Goal: Book appointment/travel/reservation

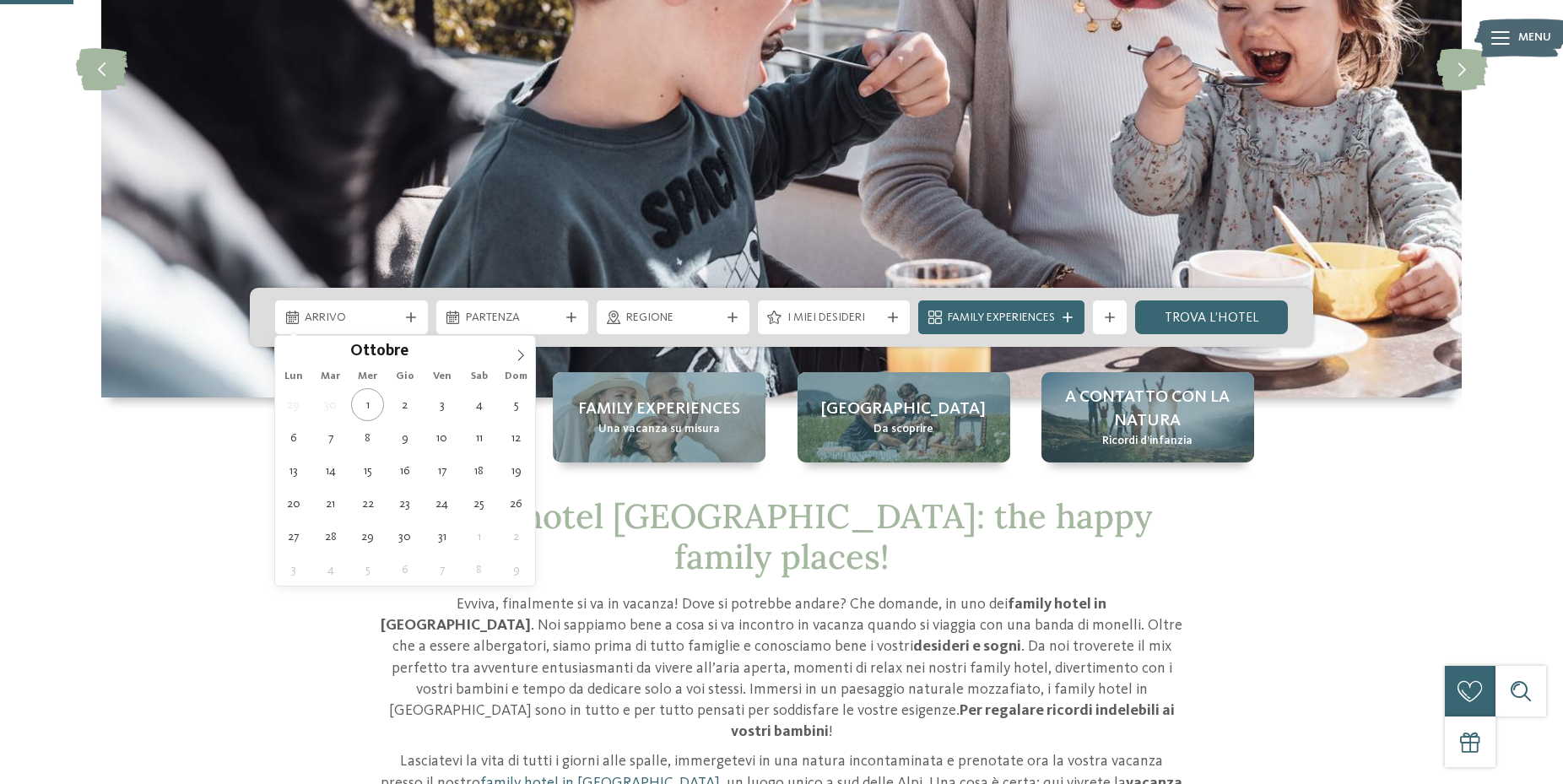
scroll to position [344, 0]
click at [518, 361] on icon at bounding box center [521, 355] width 12 height 12
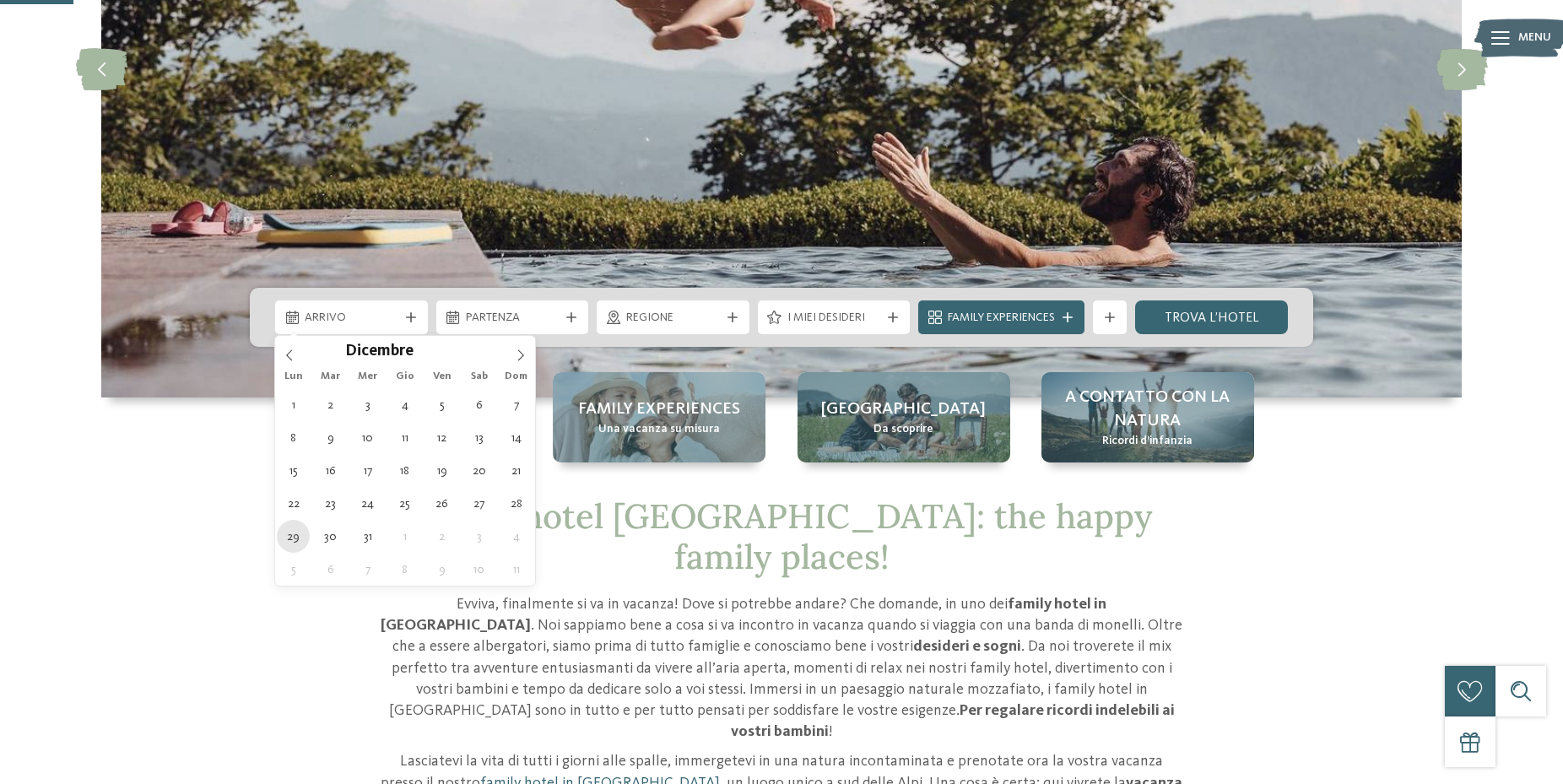
type div "[DATE]"
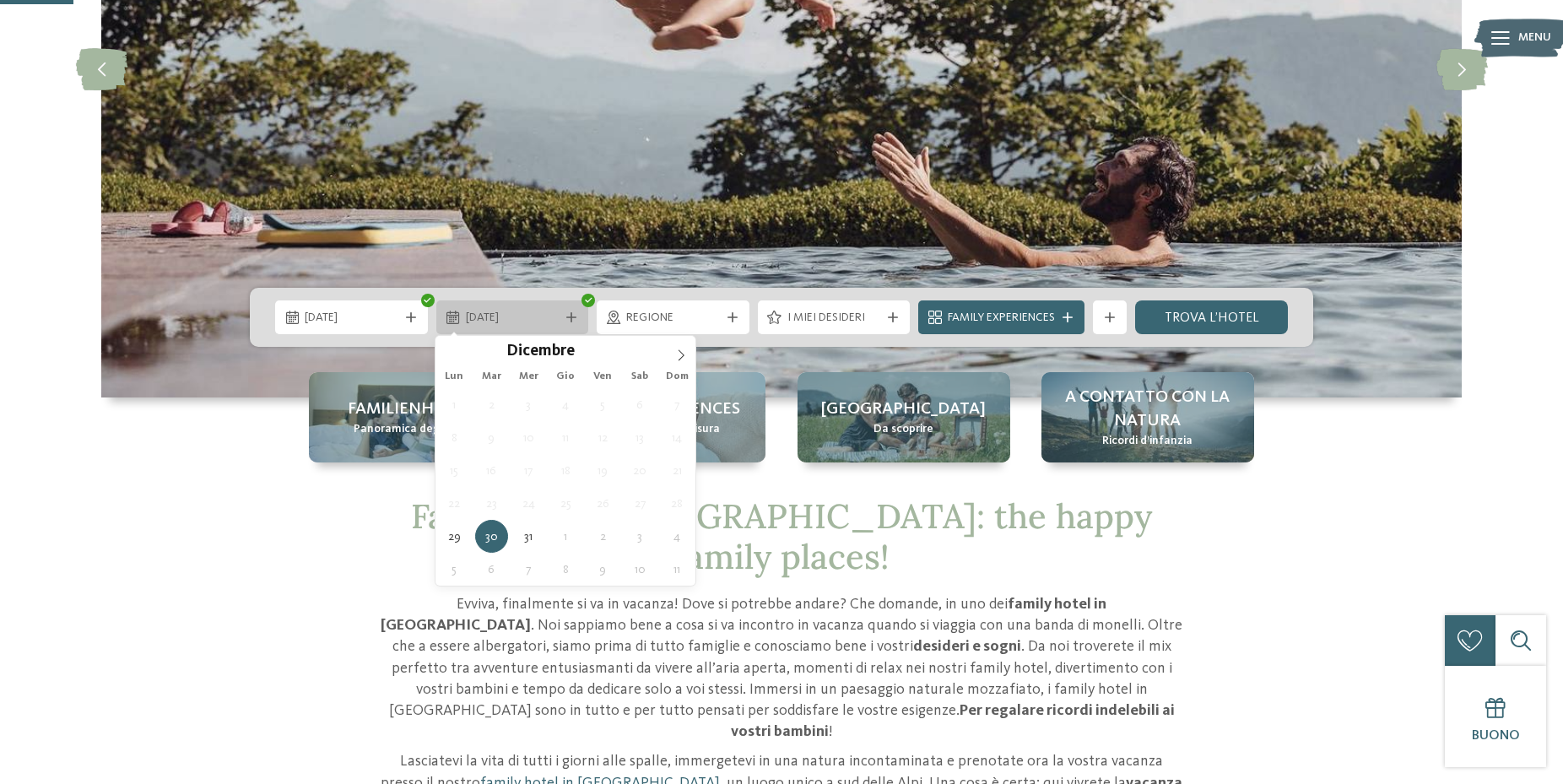
click at [568, 322] on div "[DATE]" at bounding box center [512, 317] width 153 height 34
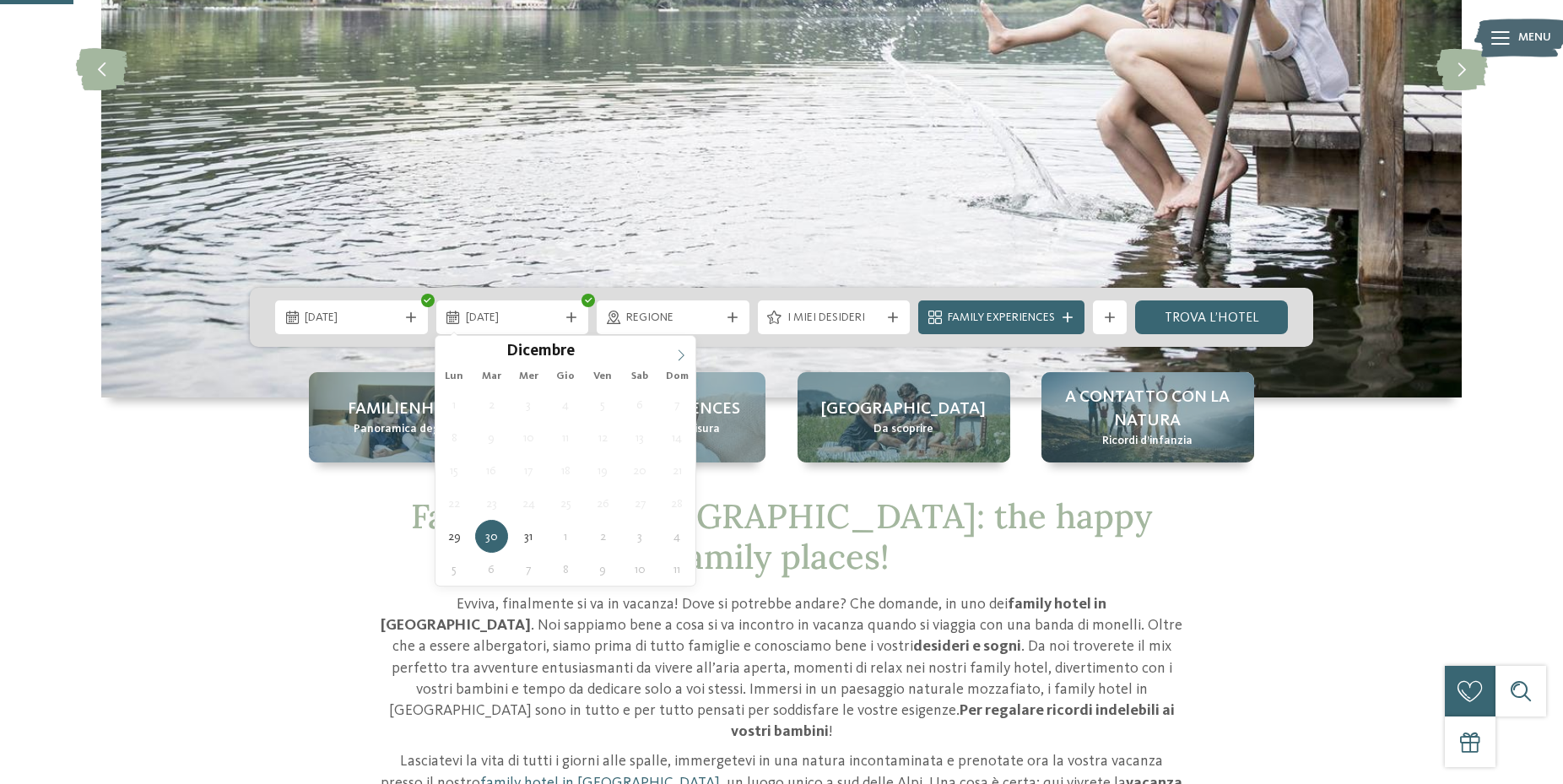
type input "****"
click at [679, 358] on icon at bounding box center [681, 355] width 12 height 12
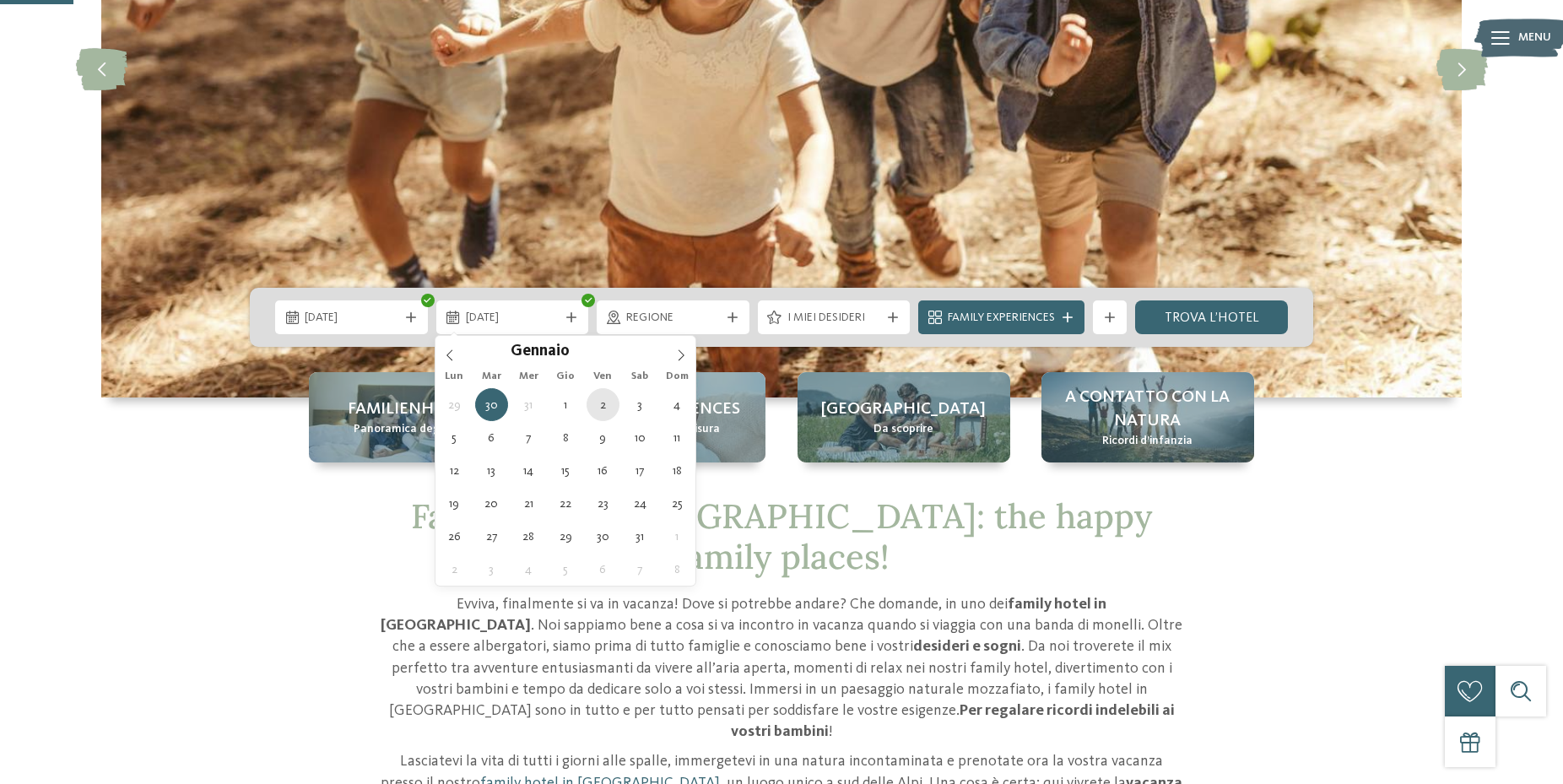
type div "[DATE]"
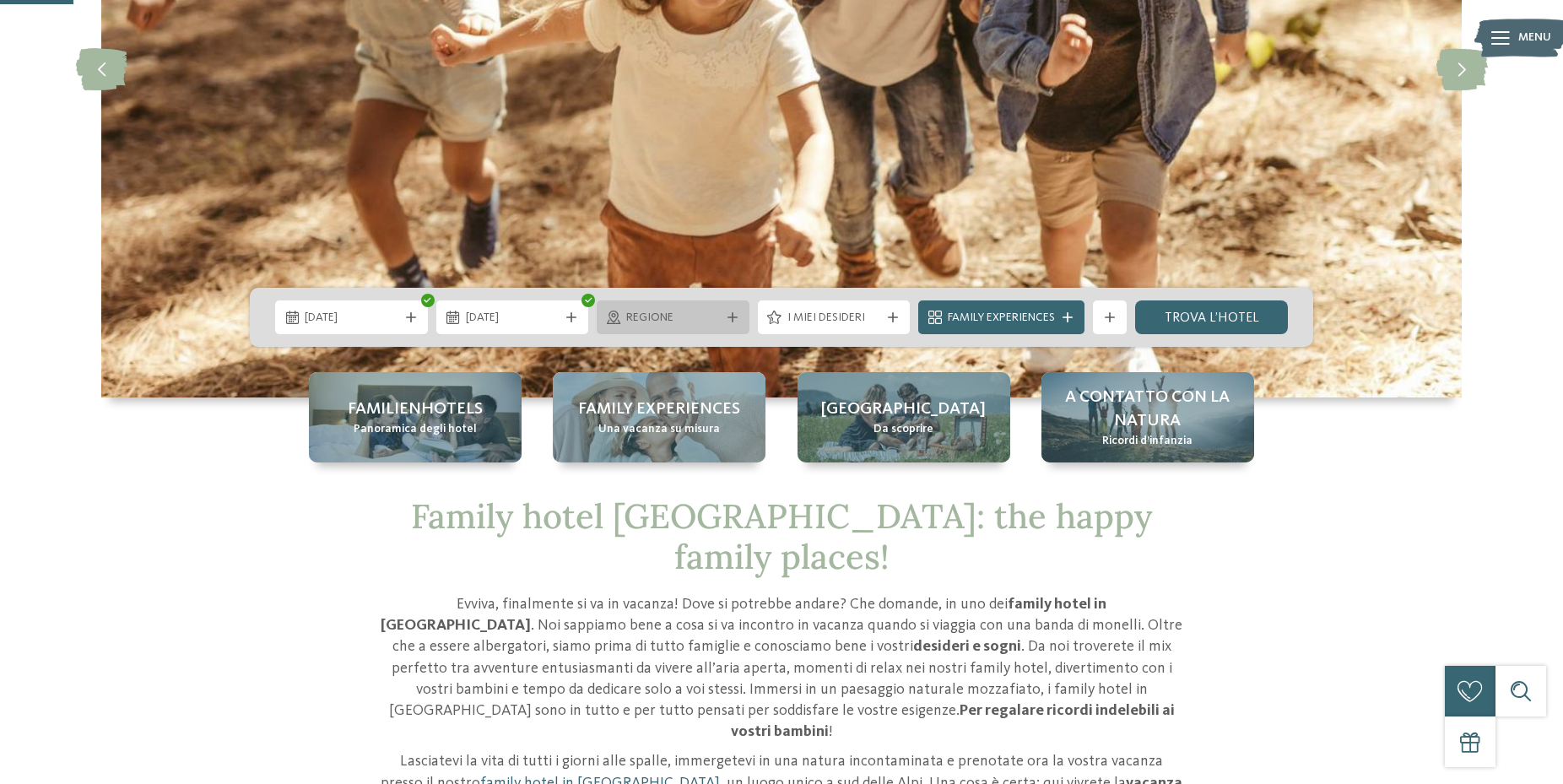
click at [736, 313] on icon at bounding box center [732, 317] width 10 height 10
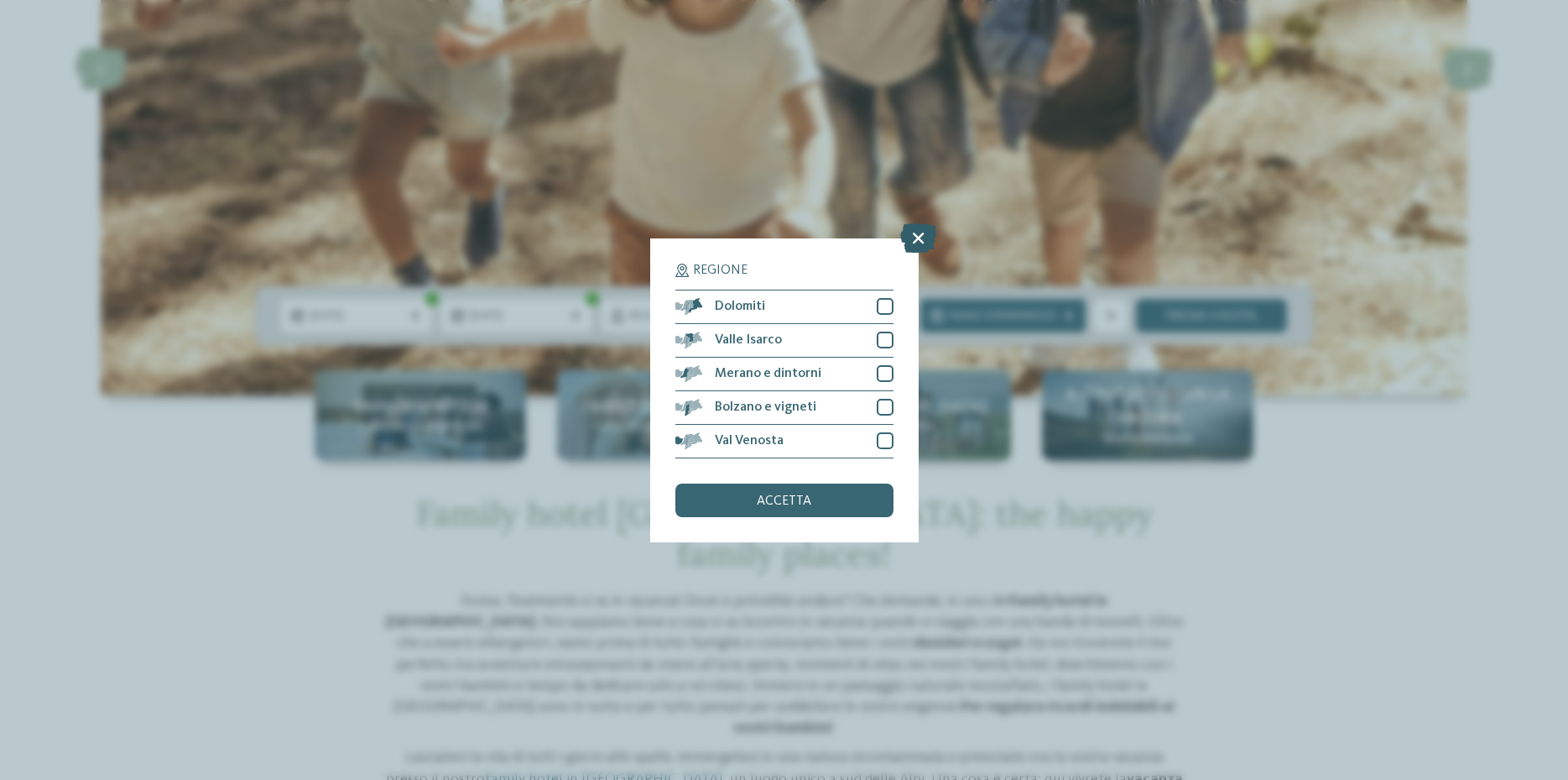
click at [924, 234] on icon at bounding box center [919, 237] width 36 height 29
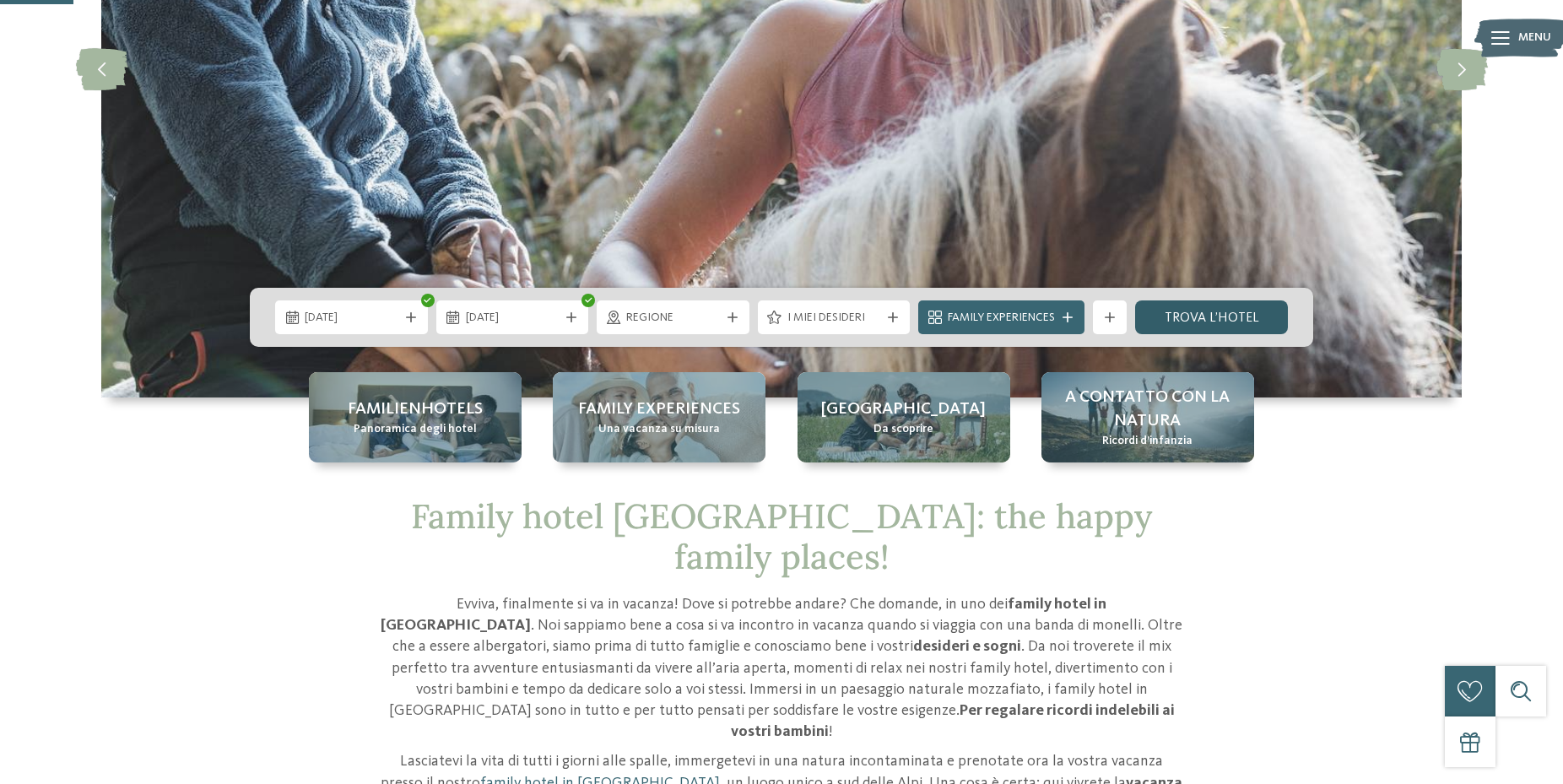
click at [1245, 321] on link "trova l’hotel" at bounding box center [1211, 317] width 153 height 34
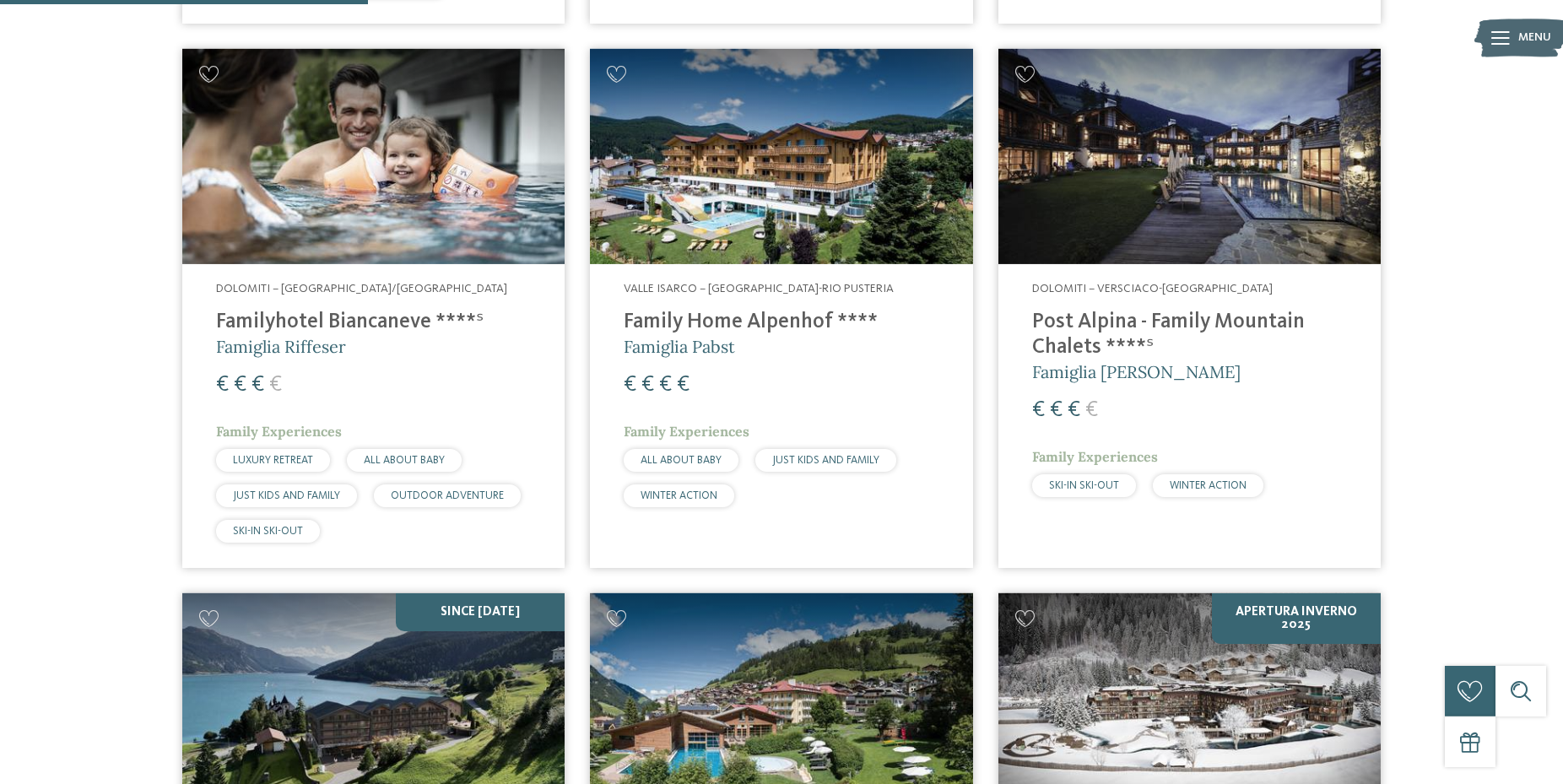
scroll to position [1414, 0]
